Goal: Transaction & Acquisition: Purchase product/service

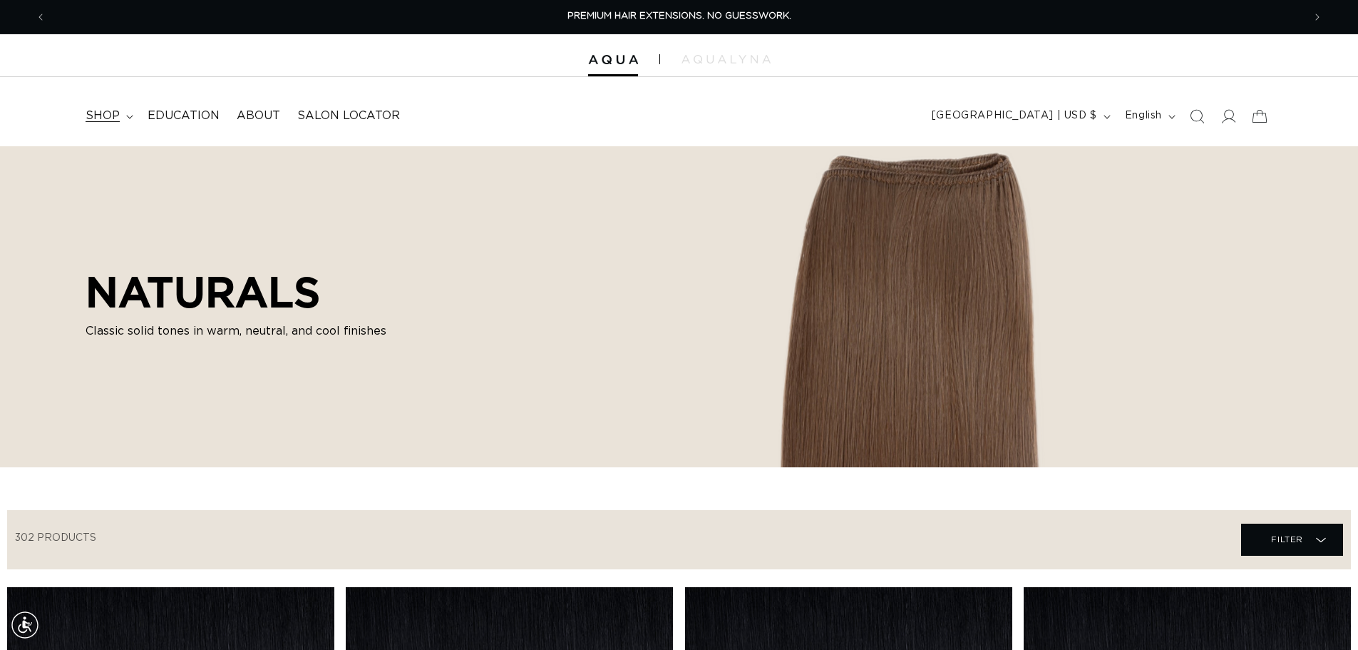
click at [128, 115] on icon at bounding box center [129, 117] width 7 height 4
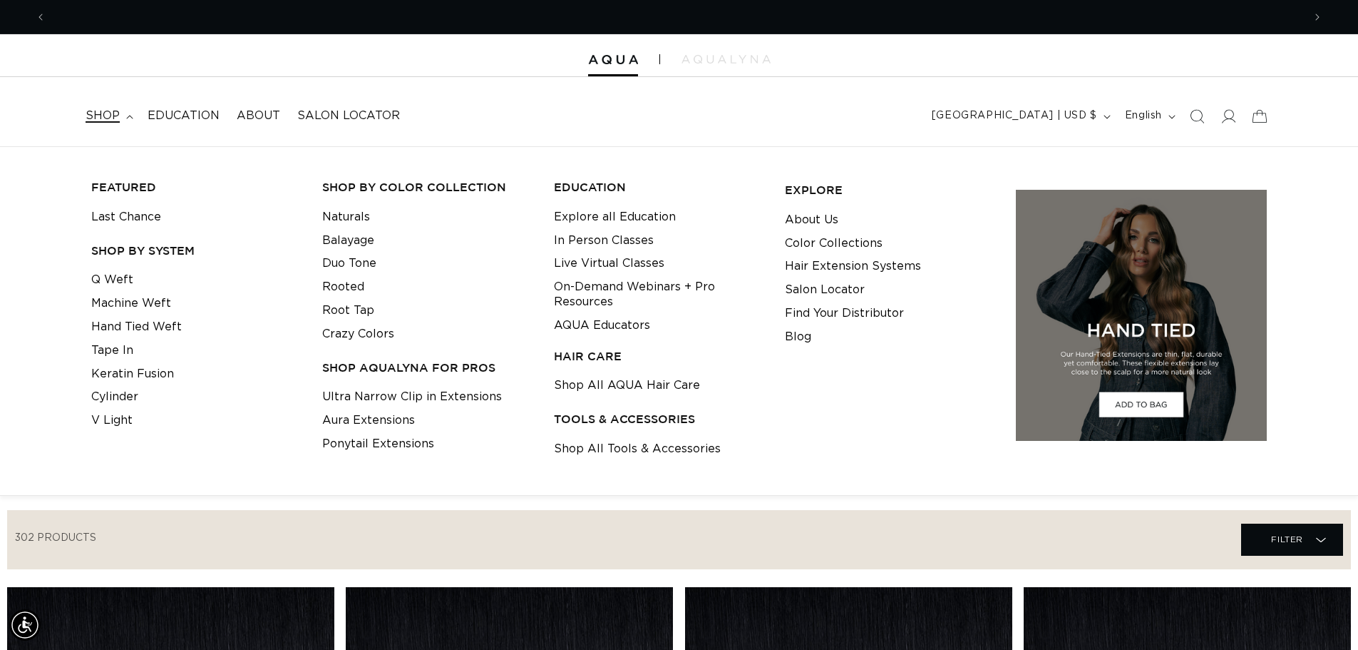
scroll to position [0, 1257]
click at [106, 282] on link "Q Weft" at bounding box center [112, 280] width 42 height 24
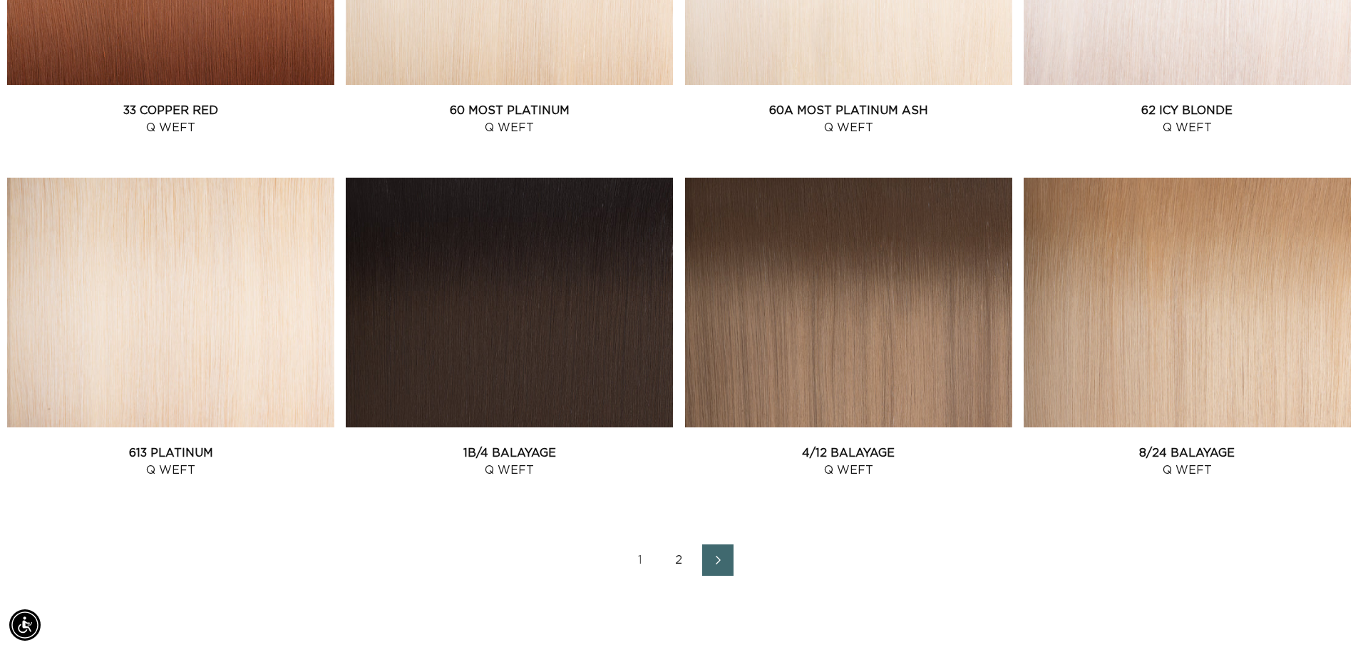
scroll to position [1771, 0]
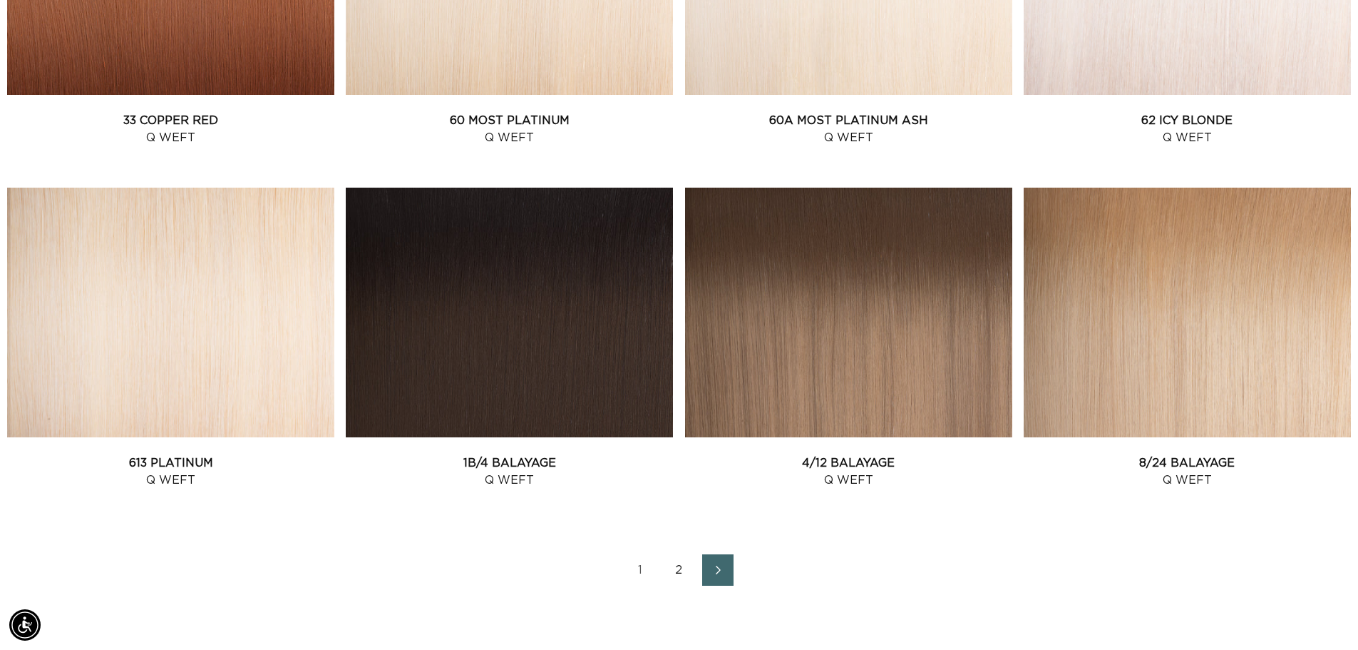
click at [688, 568] on link "2" at bounding box center [679, 569] width 31 height 31
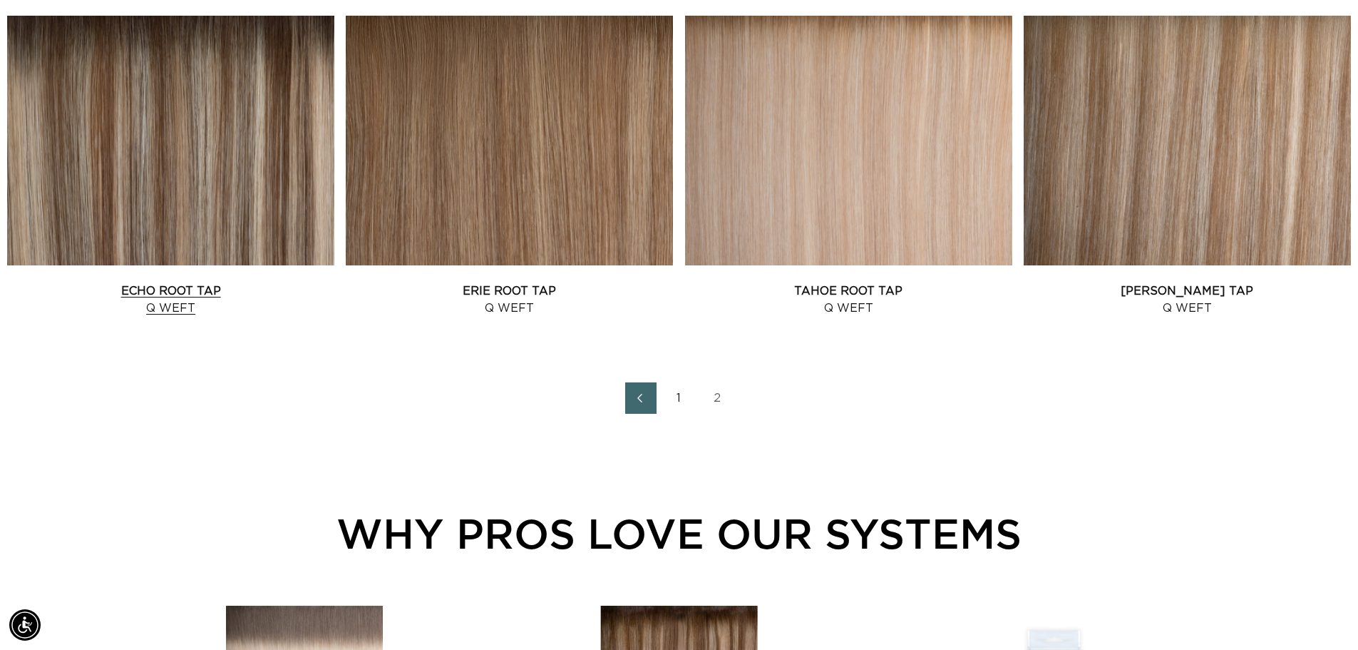
click at [167, 282] on link "Echo Root Tap Q Weft" at bounding box center [170, 299] width 327 height 34
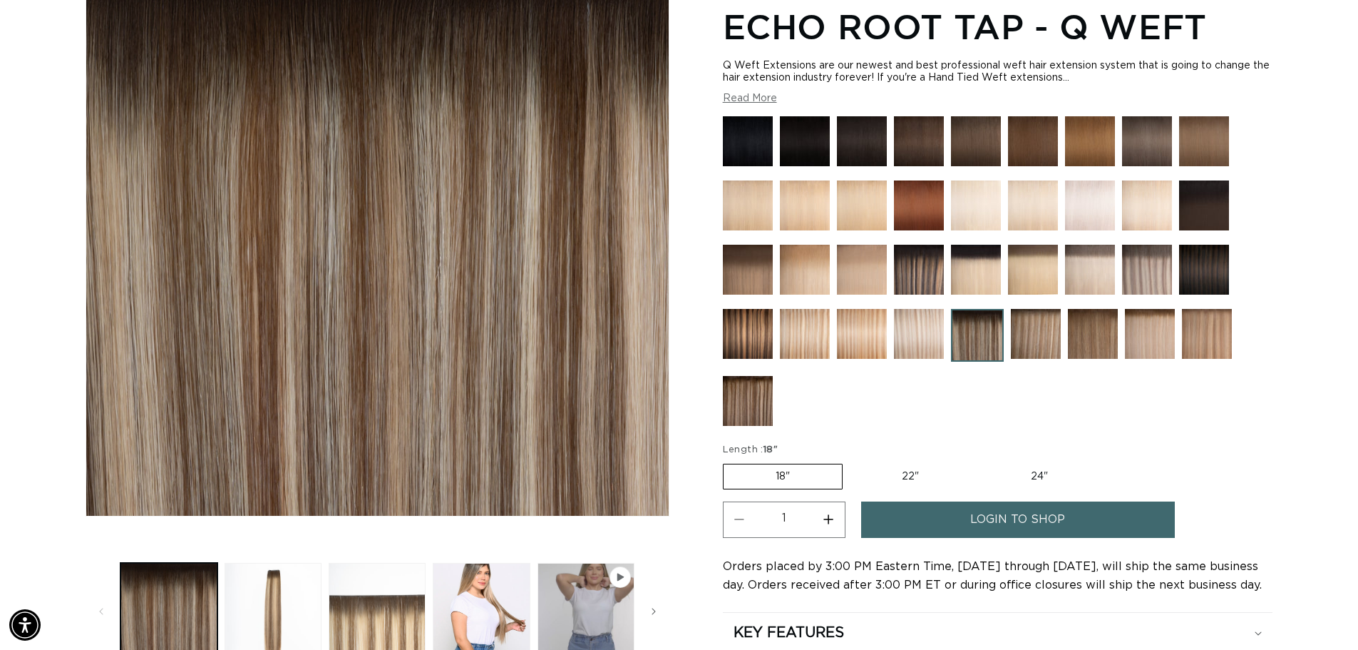
scroll to position [0, 1257]
click at [917, 520] on link "login to shop" at bounding box center [1018, 519] width 314 height 36
click at [1003, 518] on span "login to shop" at bounding box center [1017, 519] width 95 height 36
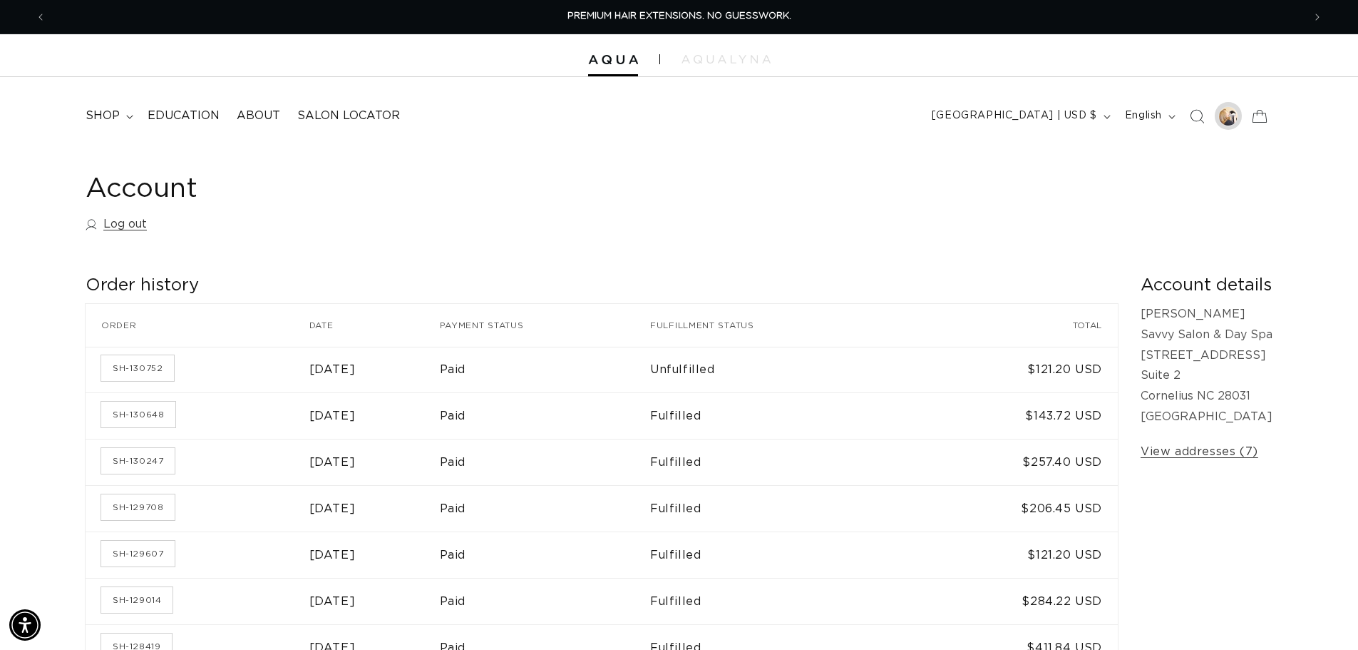
click at [1226, 118] on div at bounding box center [1229, 116] width 20 height 20
click at [118, 108] on summary "shop" at bounding box center [108, 116] width 62 height 32
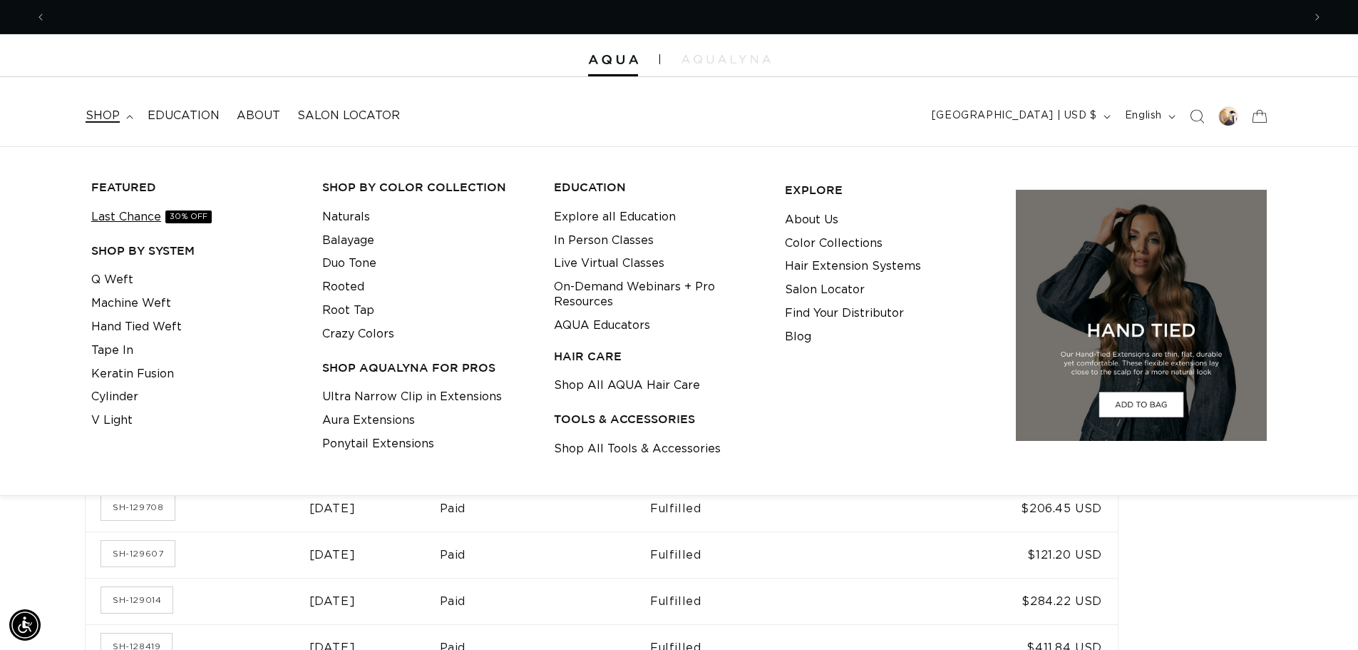
scroll to position [0, 1257]
click at [125, 272] on link "Q Weft" at bounding box center [112, 280] width 42 height 24
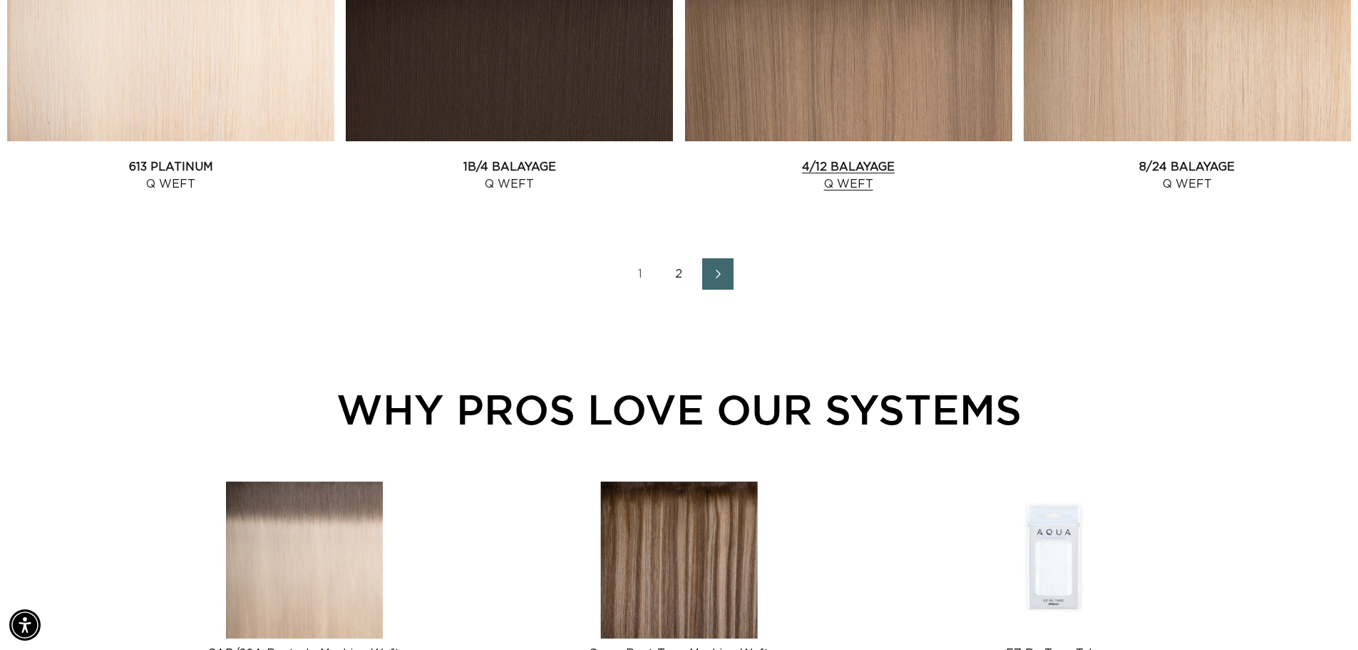
scroll to position [0, 1257]
click at [682, 272] on link "2" at bounding box center [679, 273] width 31 height 31
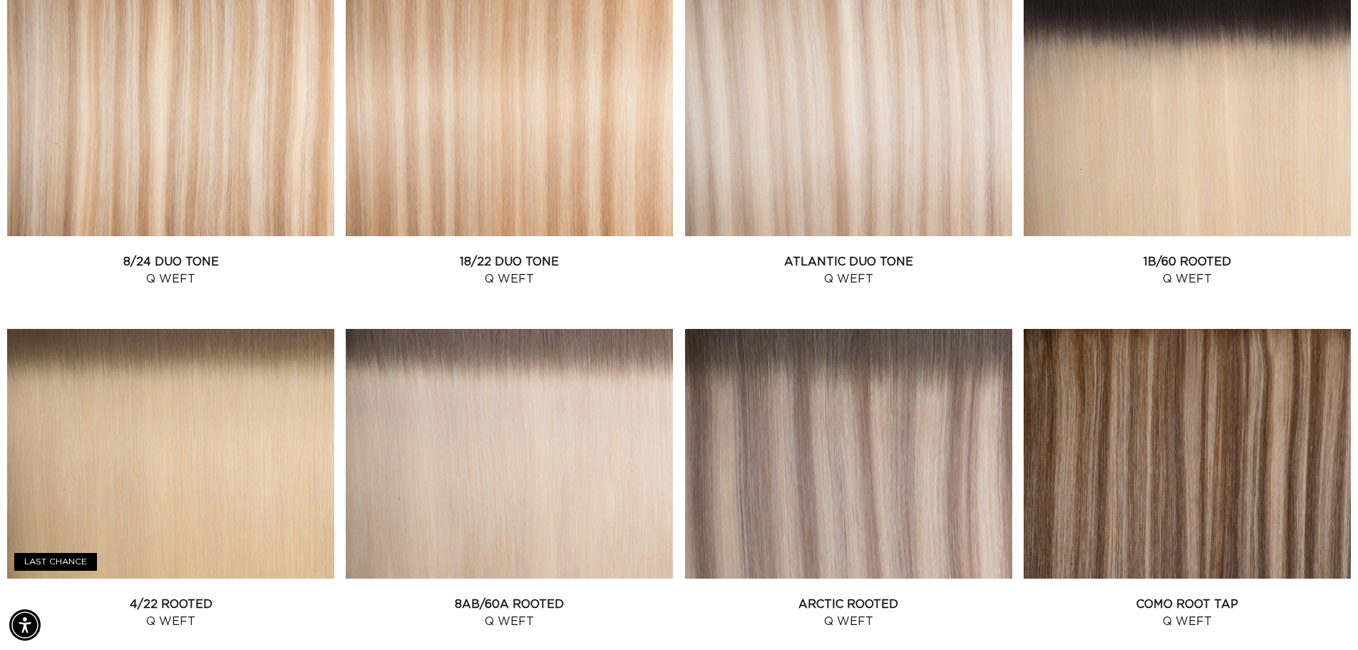
scroll to position [1490, 0]
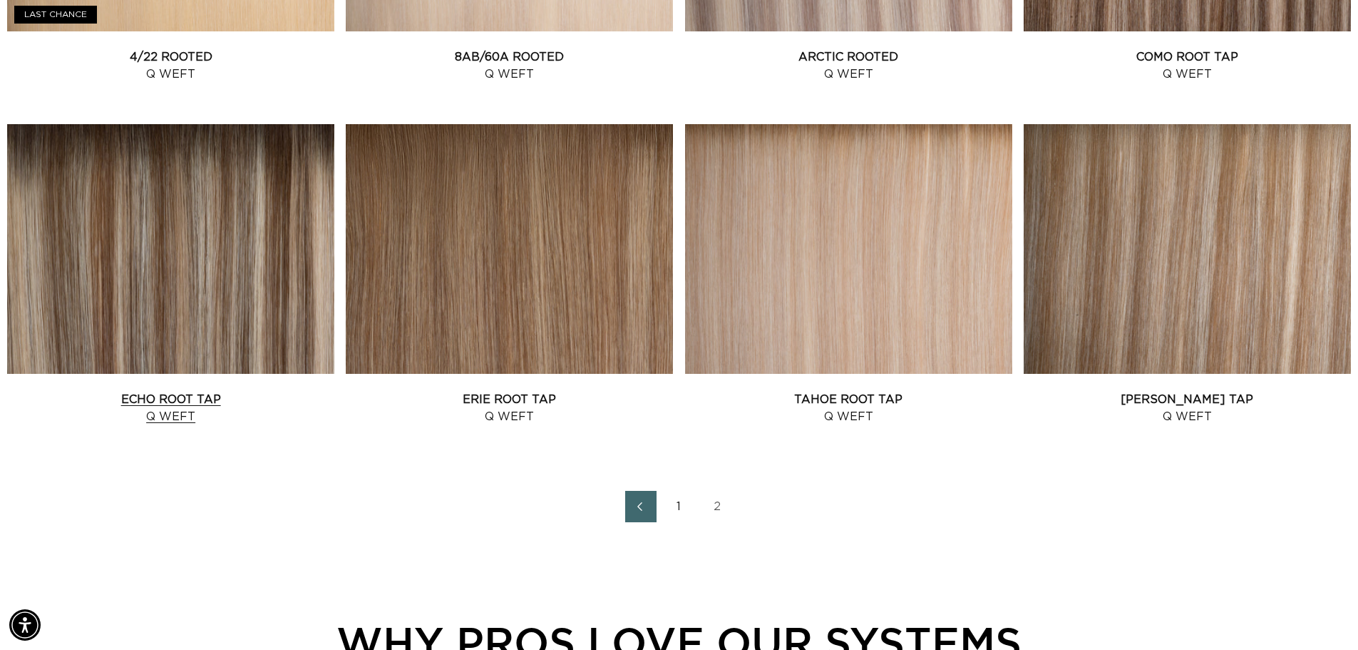
click at [108, 391] on link "Echo Root Tap Q Weft" at bounding box center [170, 408] width 327 height 34
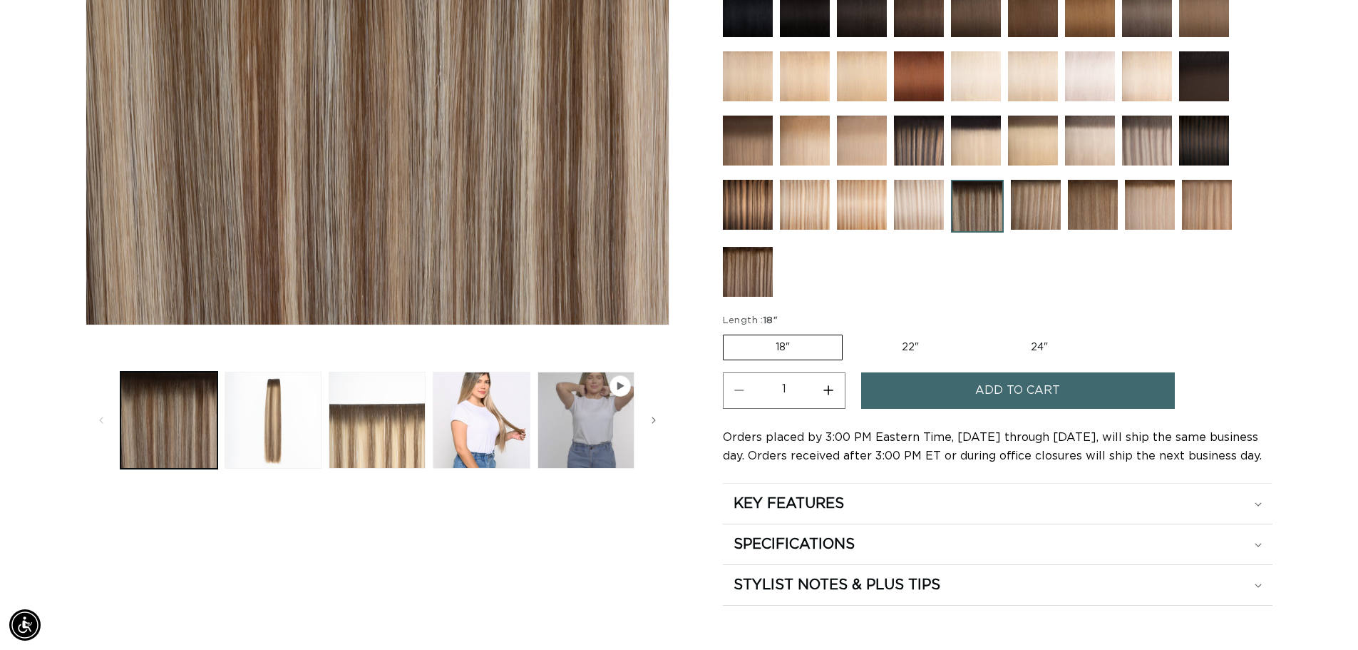
click at [978, 389] on span "Add to cart" at bounding box center [1017, 390] width 85 height 36
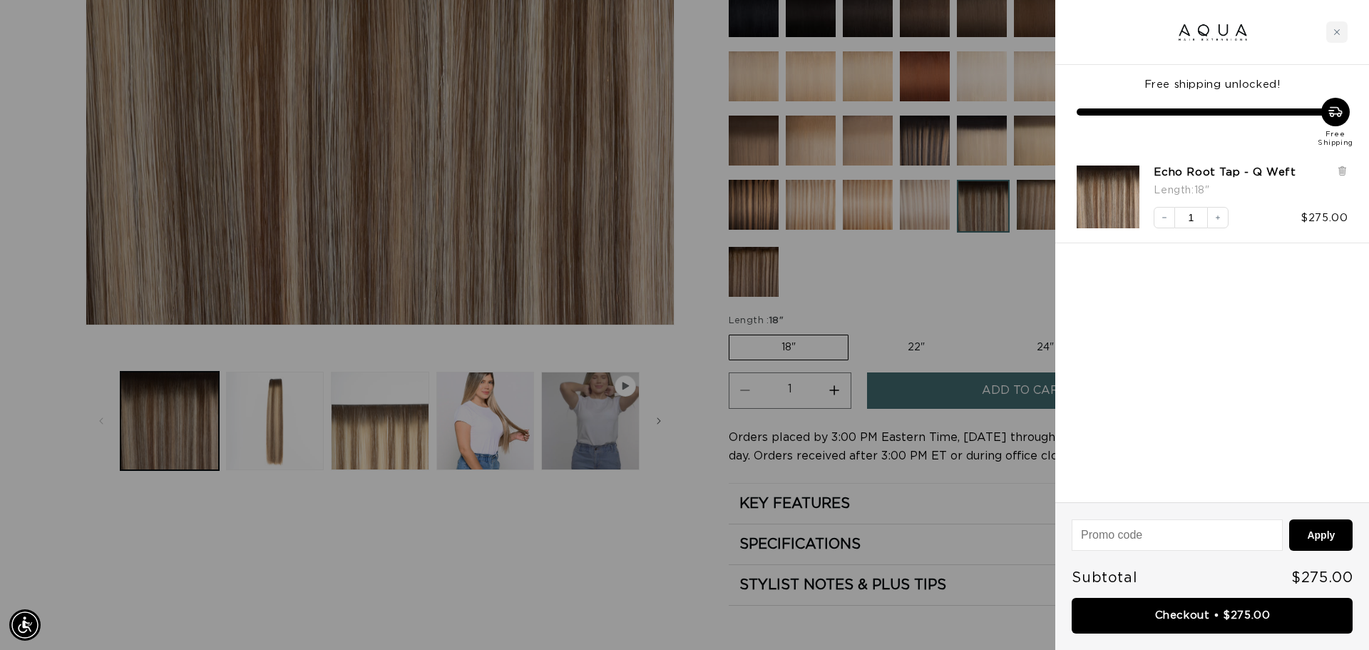
scroll to position [0, 2536]
click at [1215, 625] on link "Checkout • $275.00" at bounding box center [1212, 616] width 281 height 36
